Goal: Find specific page/section: Find specific page/section

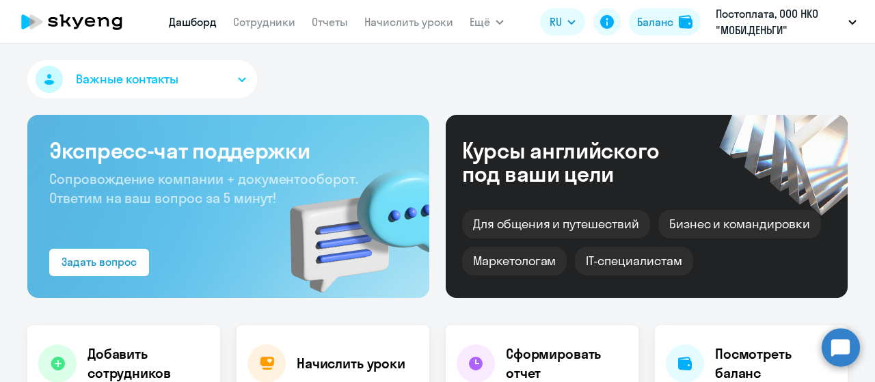
select select "30"
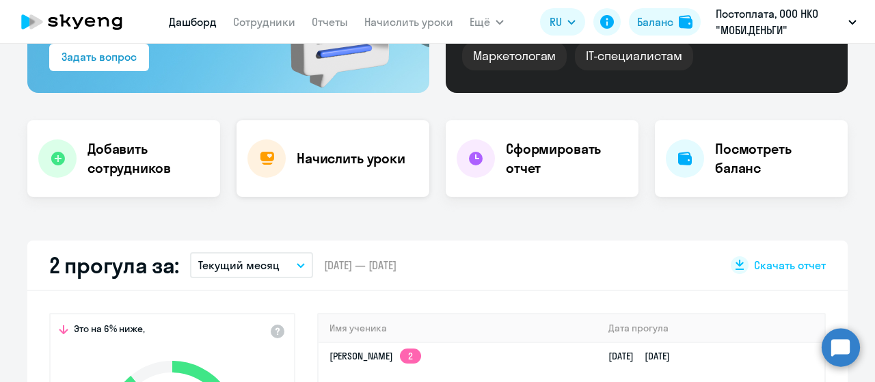
click at [336, 154] on h4 "Начислить уроки" at bounding box center [351, 158] width 109 height 19
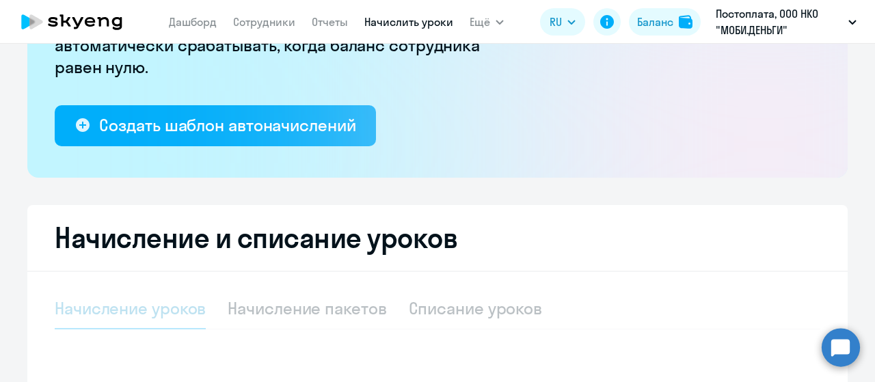
select select "10"
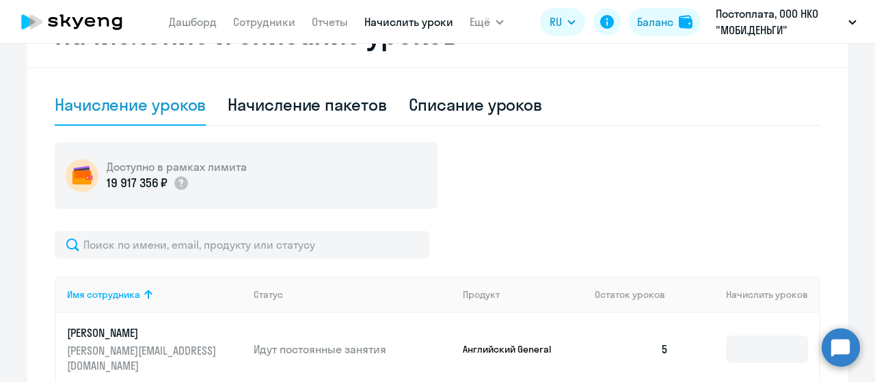
scroll to position [342, 0]
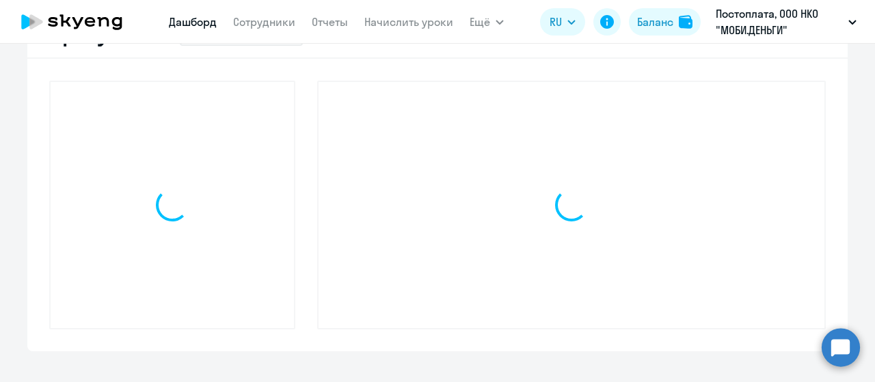
scroll to position [438, 0]
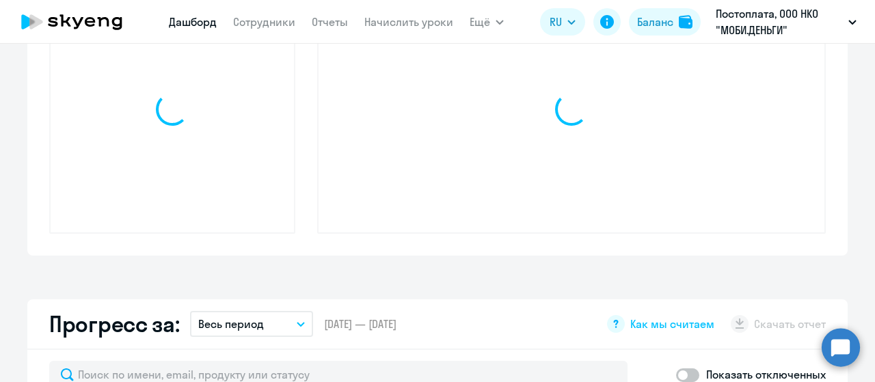
select select "30"
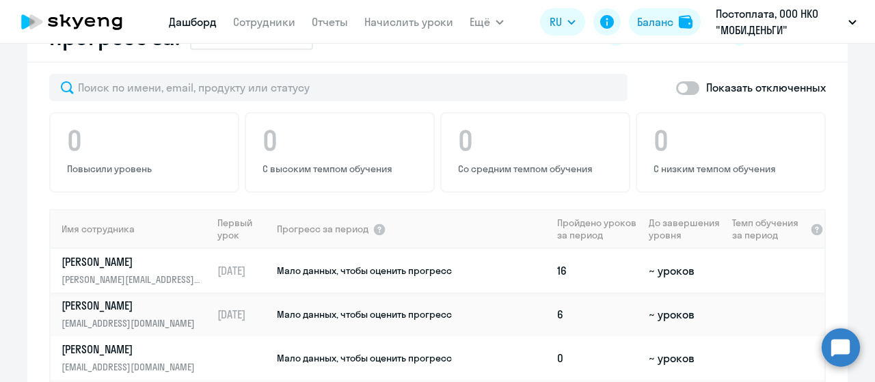
scroll to position [684, 0]
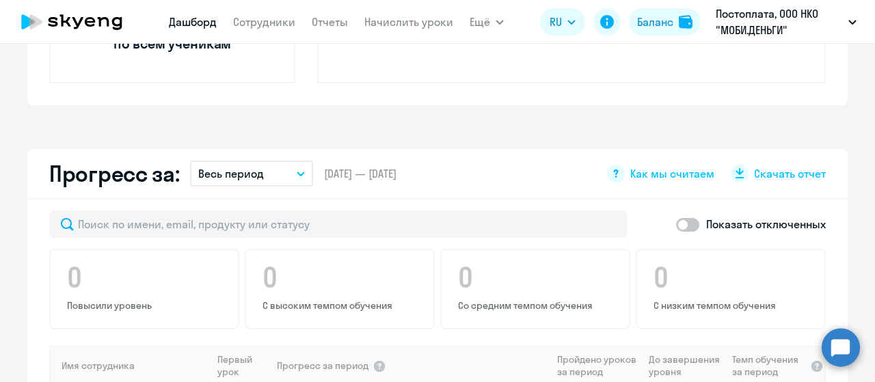
click at [297, 175] on icon "button" at bounding box center [301, 174] width 8 height 5
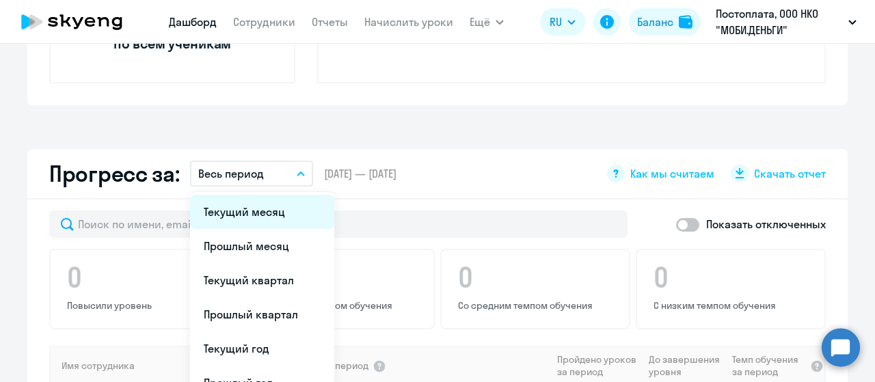
click at [285, 214] on li "Текущий месяц" at bounding box center [262, 212] width 144 height 34
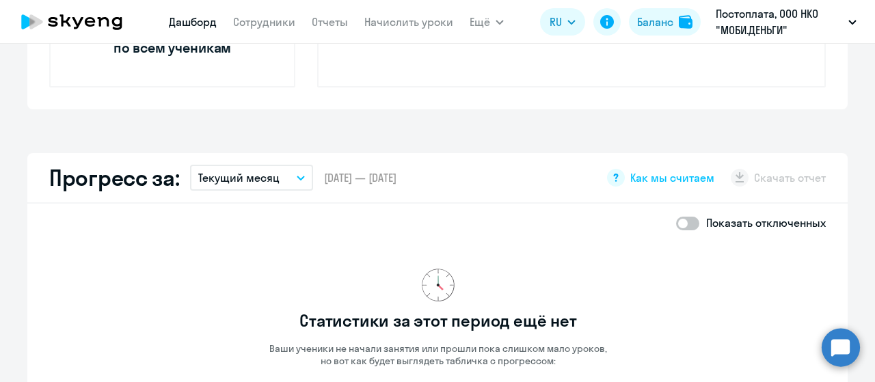
scroll to position [615, 0]
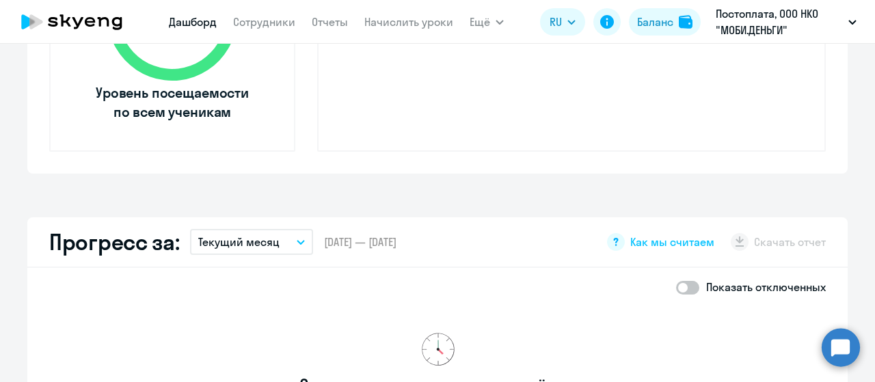
click at [297, 241] on icon "button" at bounding box center [300, 242] width 7 height 3
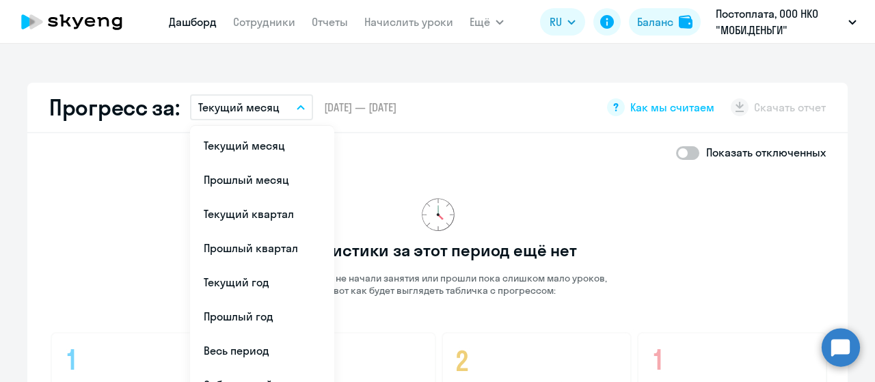
scroll to position [752, 0]
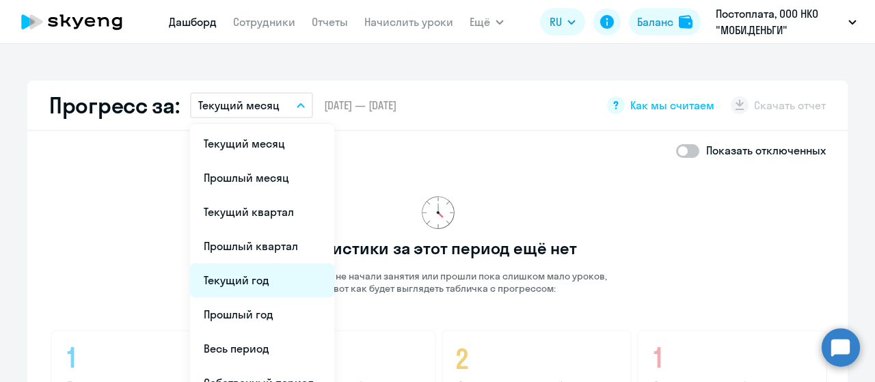
click at [280, 274] on li "Текущий год" at bounding box center [262, 280] width 144 height 34
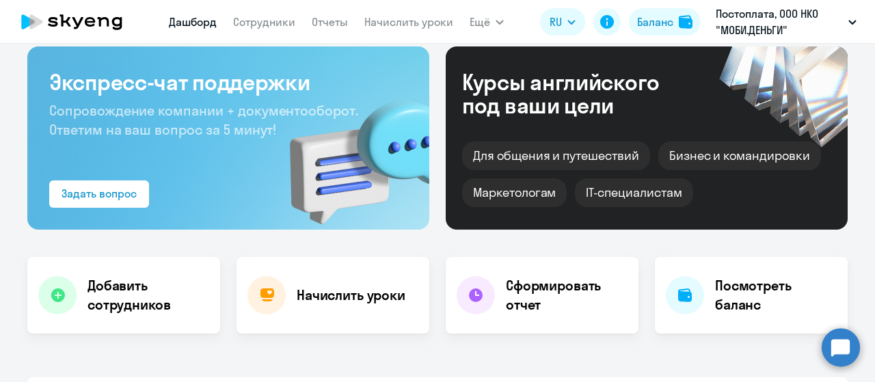
scroll to position [68, 0]
